Goal: Task Accomplishment & Management: Use online tool/utility

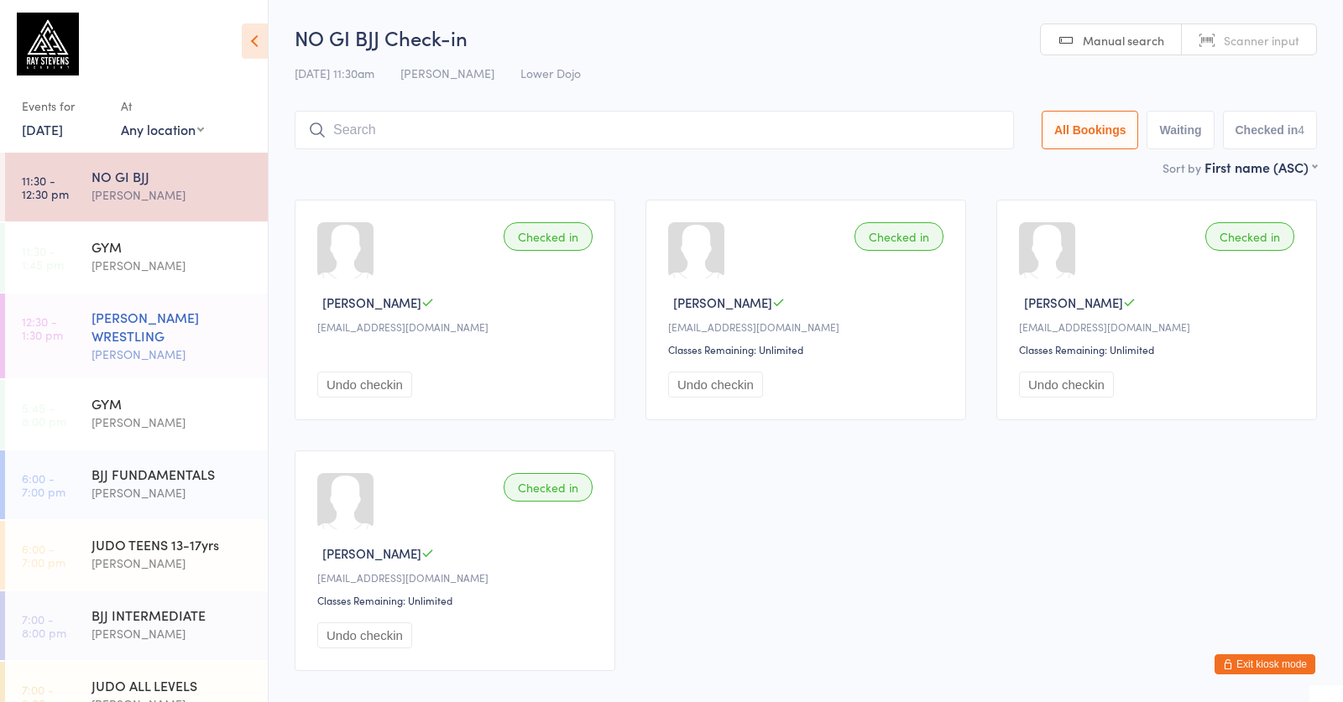
click at [222, 378] on li "12:30 - 1:30 pm [DEMOGRAPHIC_DATA][PERSON_NAME] WRESTLING [PERSON_NAME]" at bounding box center [134, 337] width 268 height 86
click at [169, 343] on div "[PERSON_NAME] WRESTLING" at bounding box center [172, 326] width 162 height 37
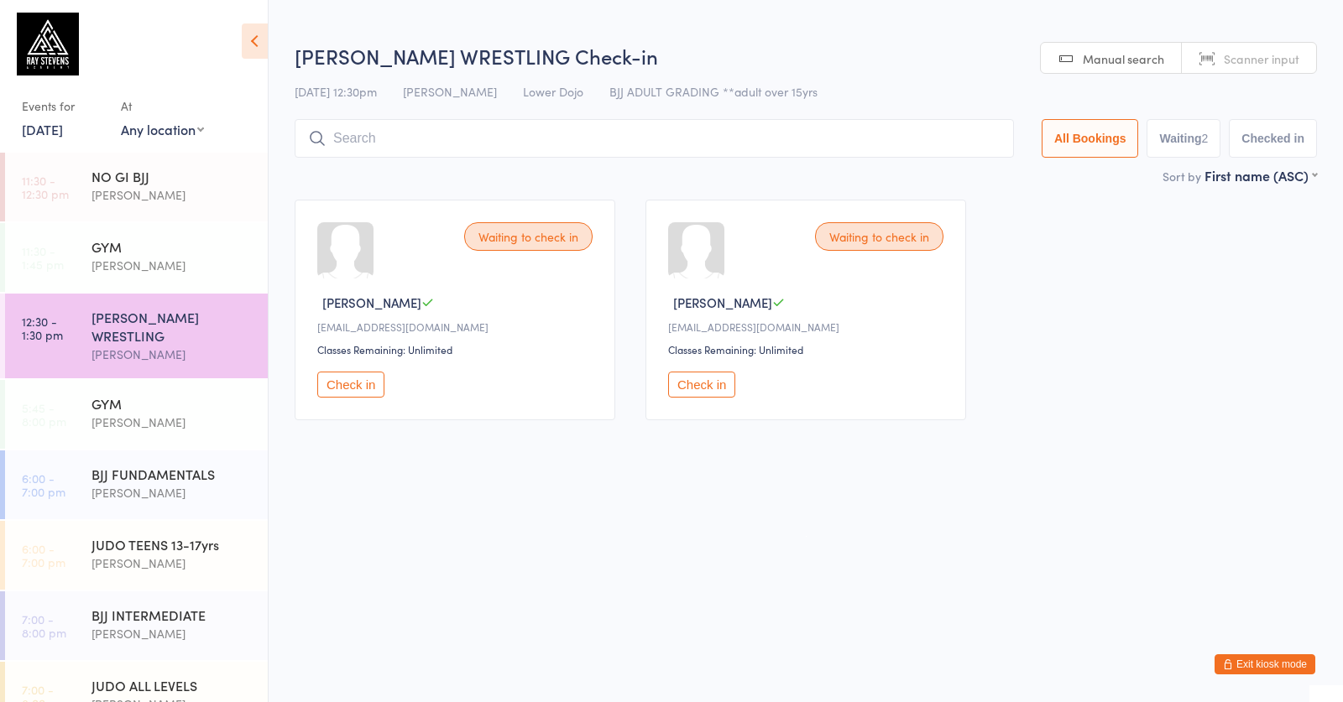
click at [727, 384] on button "Check in" at bounding box center [701, 385] width 67 height 26
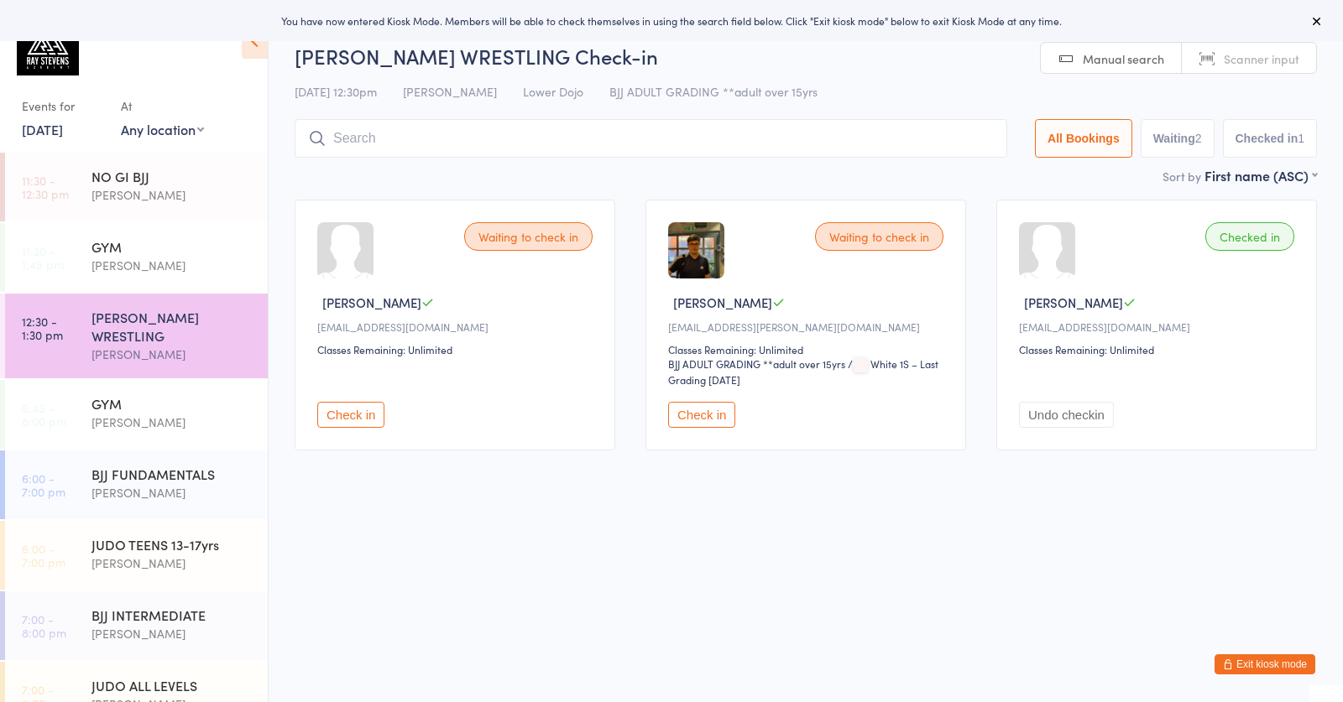
click at [696, 410] on button "Check in" at bounding box center [701, 415] width 67 height 26
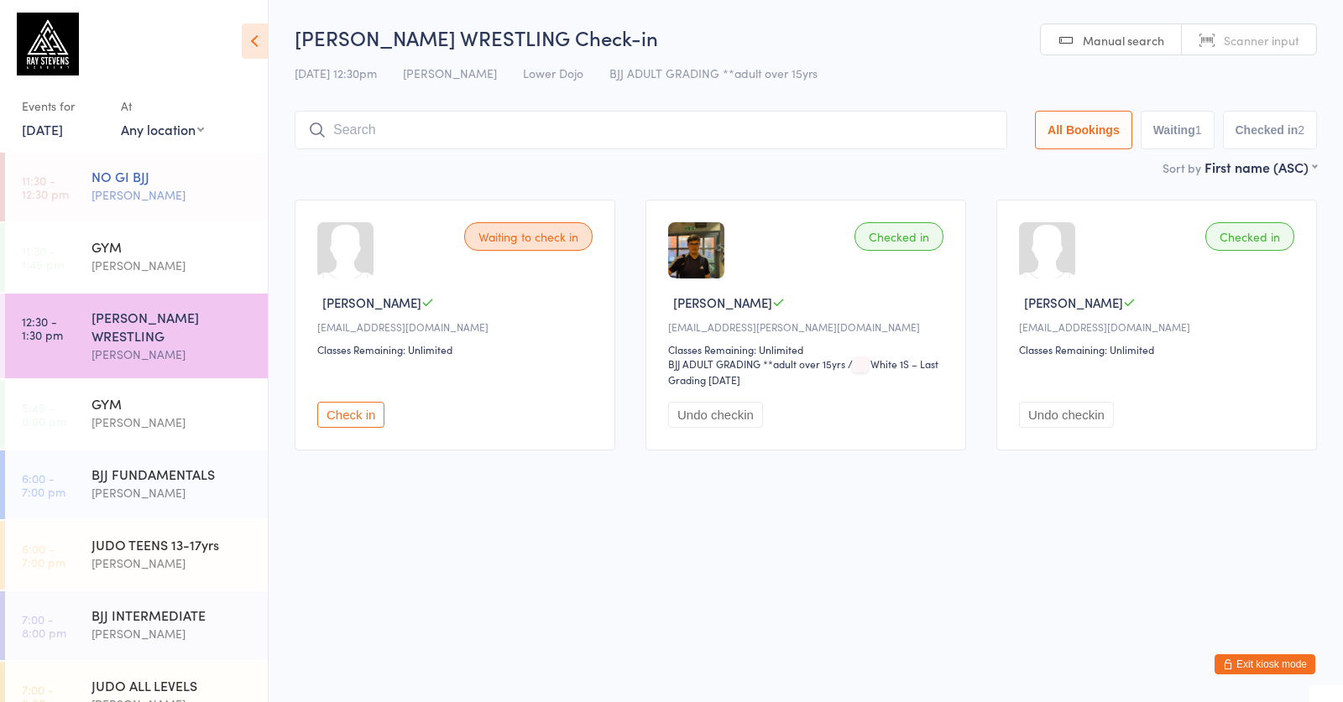
click at [133, 178] on div "NO GI BJJ" at bounding box center [172, 176] width 162 height 18
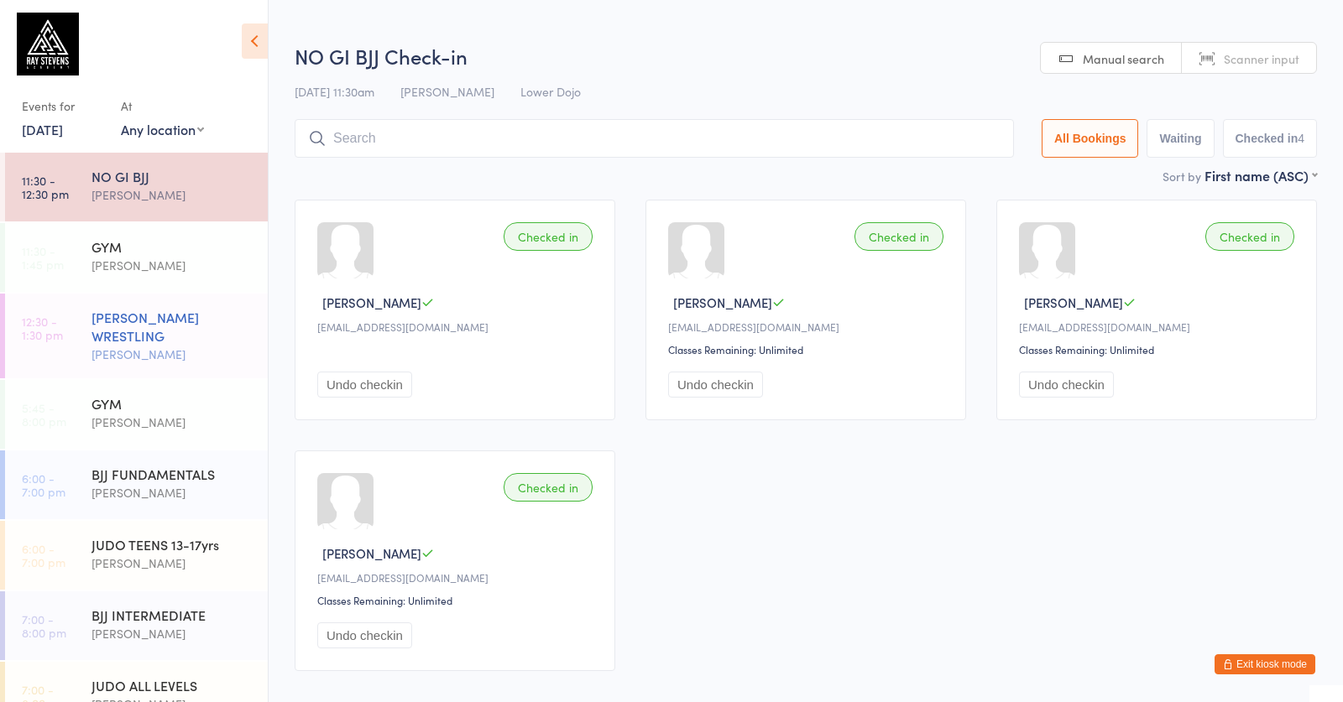
drag, startPoint x: 159, startPoint y: 351, endPoint x: 191, endPoint y: 355, distance: 33.0
click at [159, 351] on div "[PERSON_NAME]" at bounding box center [172, 354] width 162 height 19
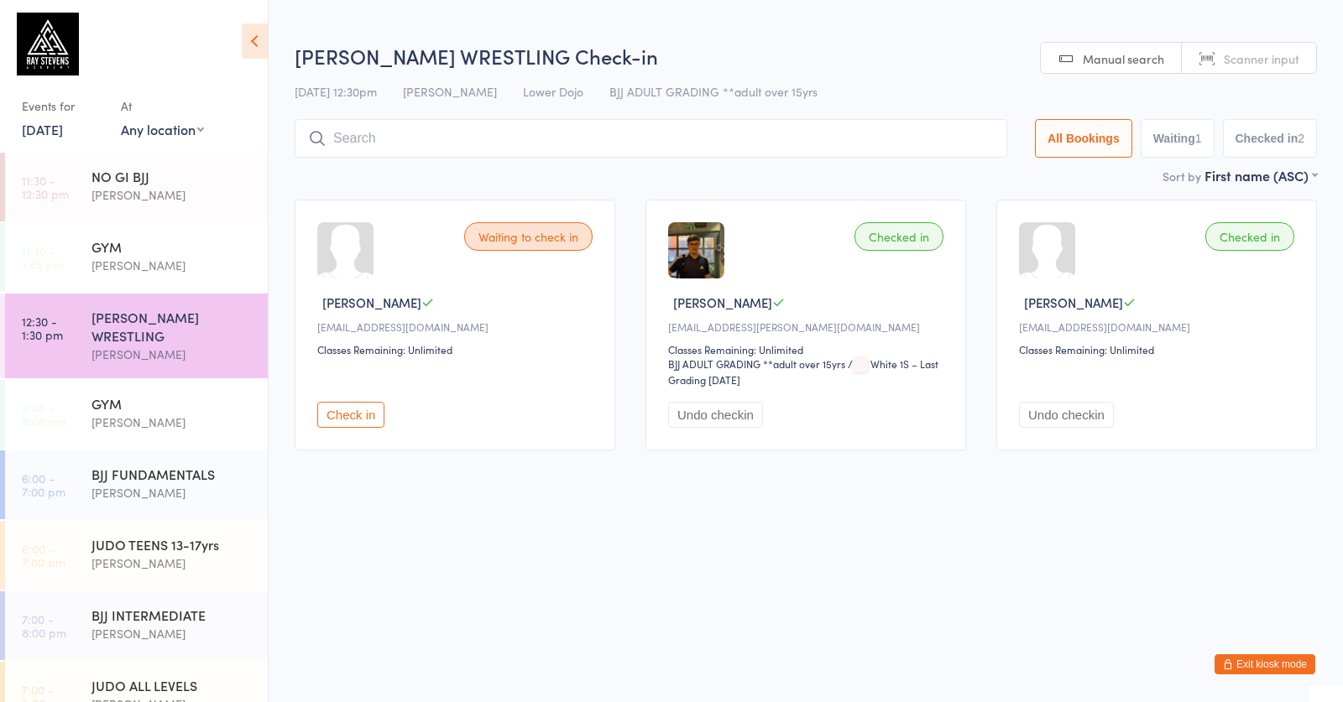
click at [373, 422] on button "Check in" at bounding box center [350, 415] width 67 height 26
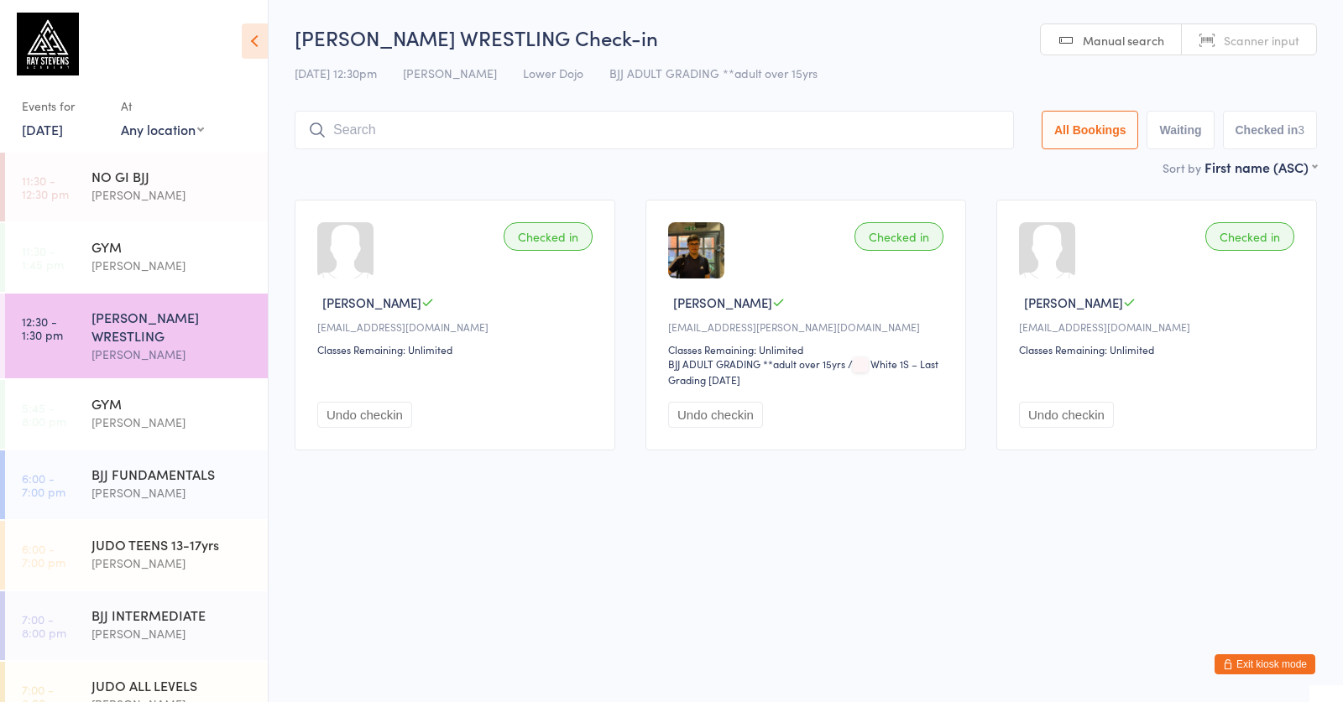
click at [356, 117] on input "search" at bounding box center [654, 130] width 719 height 39
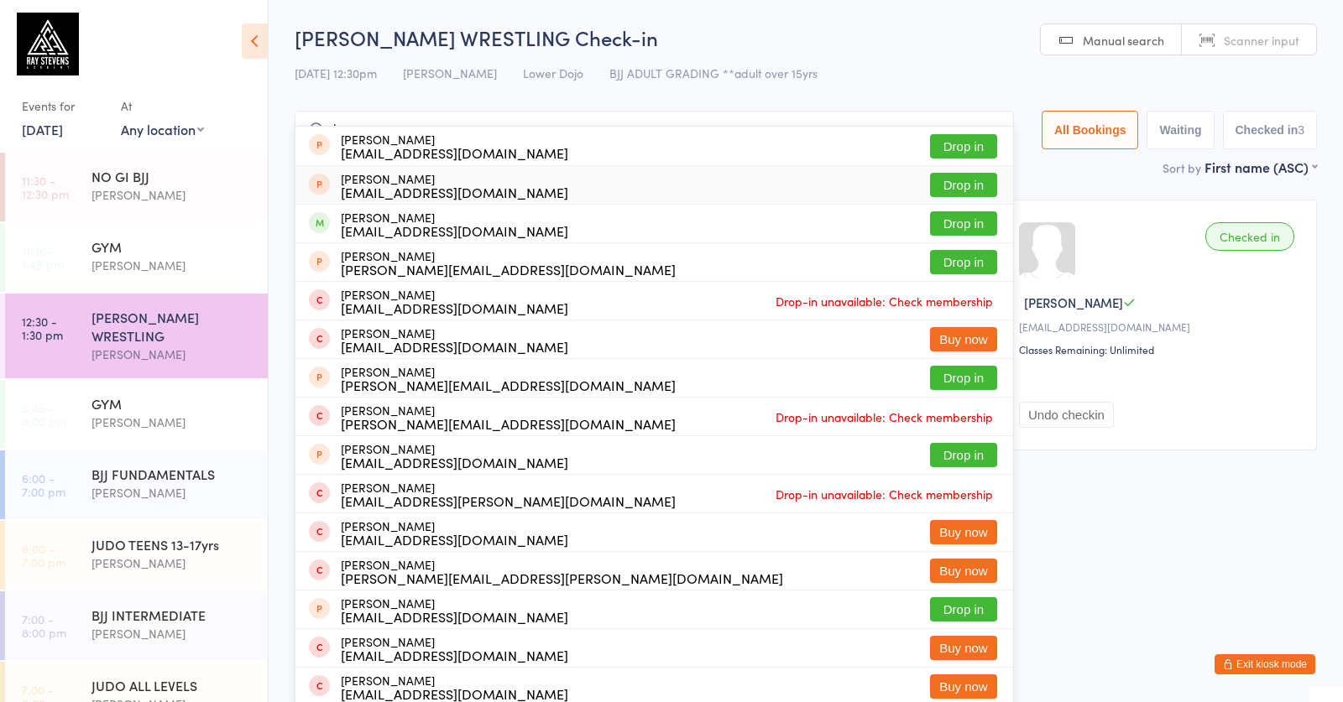
type input "ben c"
click at [451, 179] on div "[PERSON_NAME] [EMAIL_ADDRESS][DOMAIN_NAME]" at bounding box center [454, 185] width 227 height 27
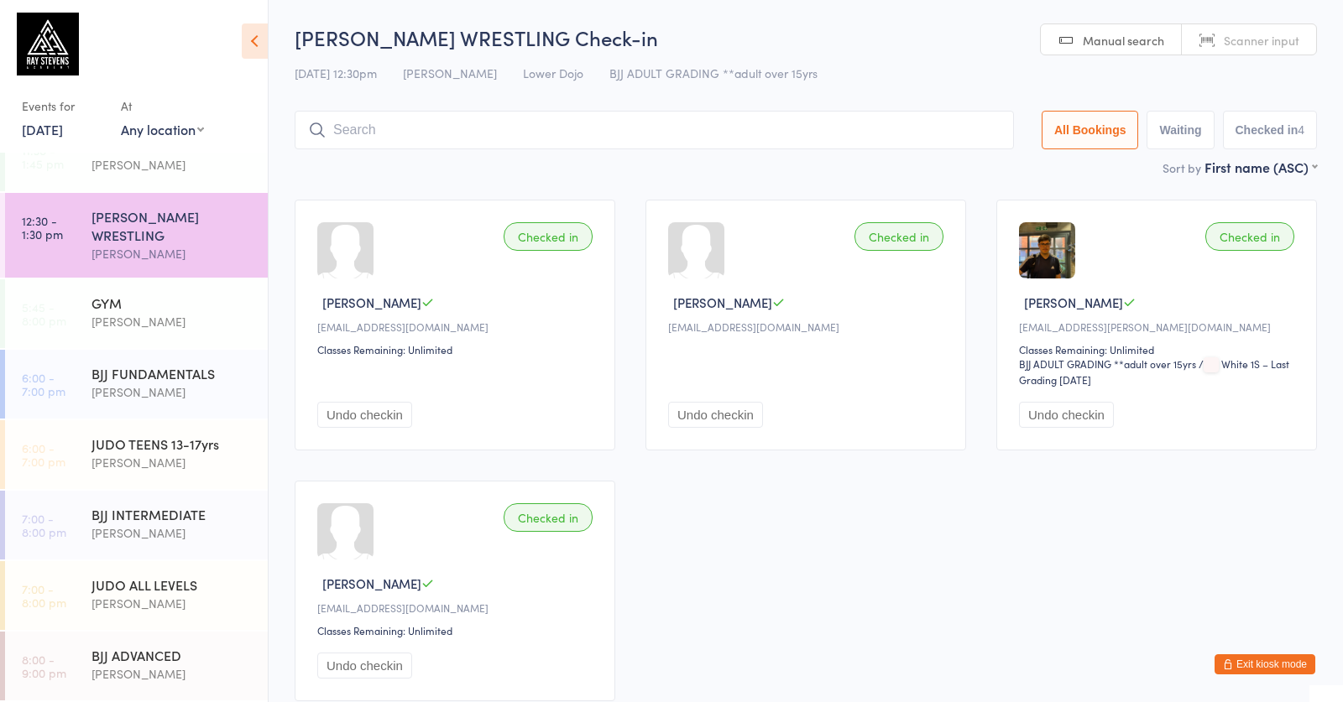
scroll to position [101, 0]
click at [166, 609] on div "[PERSON_NAME]" at bounding box center [172, 603] width 162 height 19
